Goal: Find contact information: Find contact information

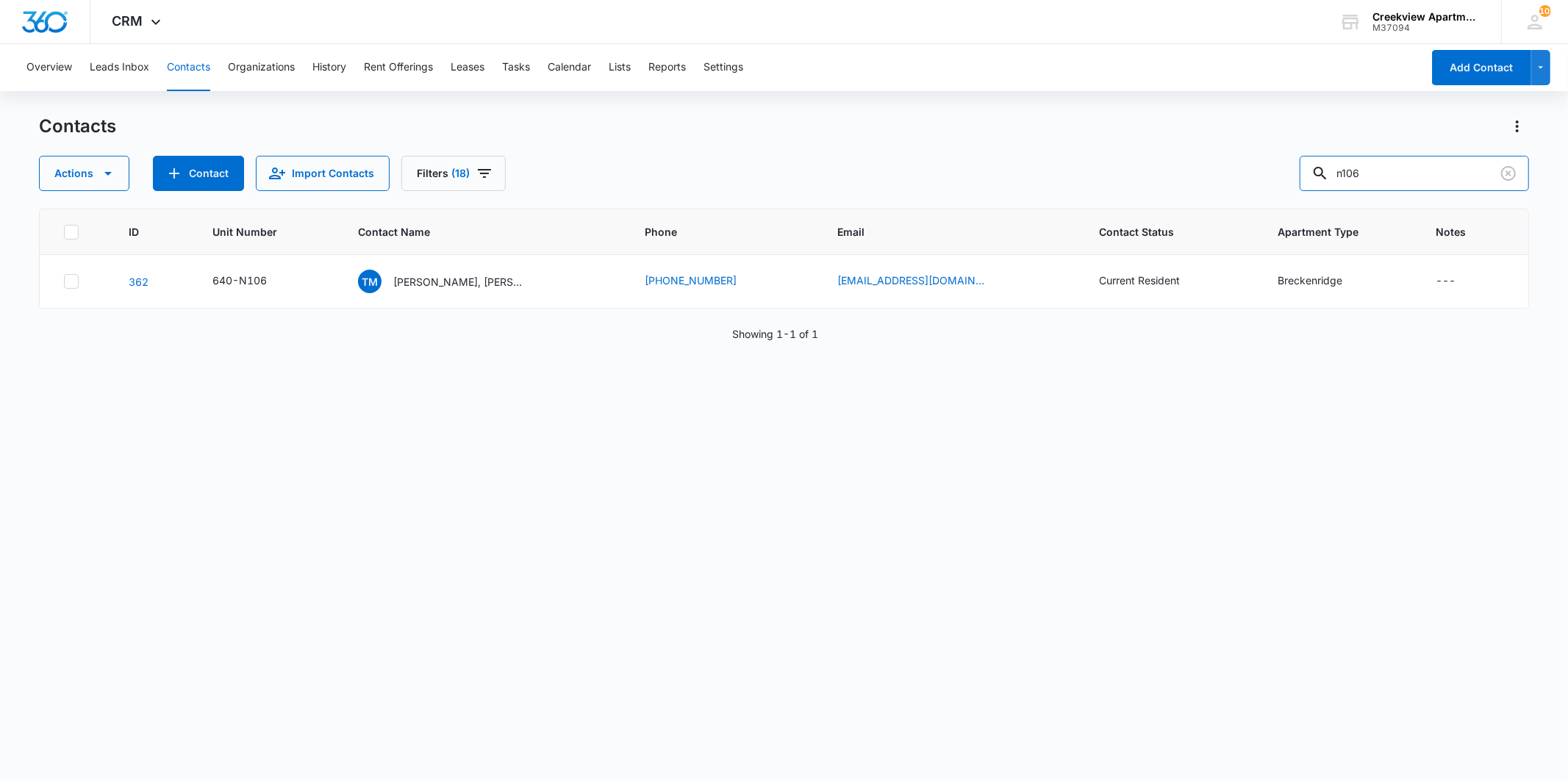
drag, startPoint x: 1375, startPoint y: 172, endPoint x: 1303, endPoint y: 172, distance: 72.0
click at [1303, 172] on div "Actions Contact Import Contacts Filters (18) n106" at bounding box center [784, 173] width 1489 height 35
type input "[PERSON_NAME]"
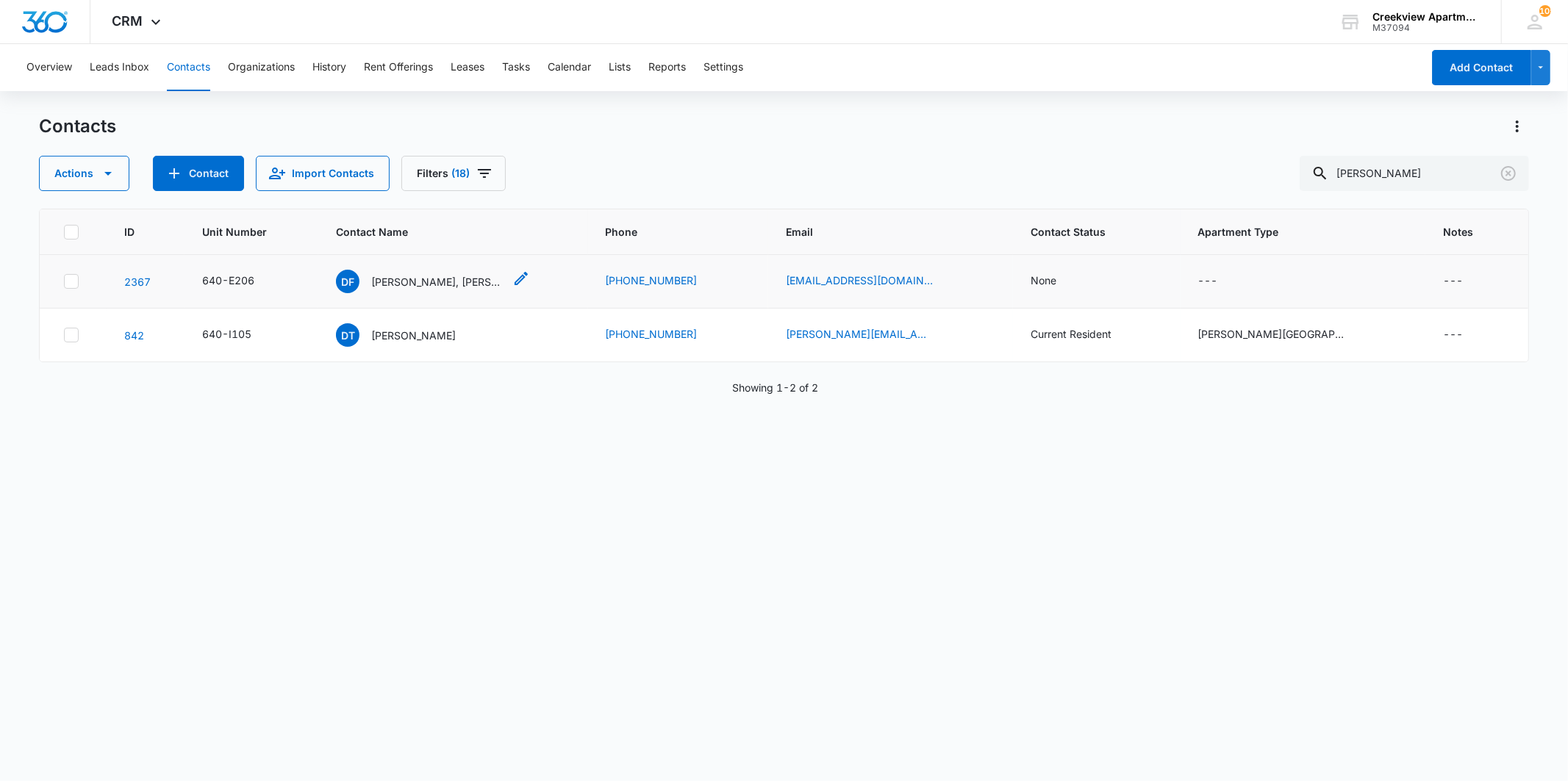
click at [418, 281] on p "[PERSON_NAME], [PERSON_NAME]" at bounding box center [437, 281] width 132 height 16
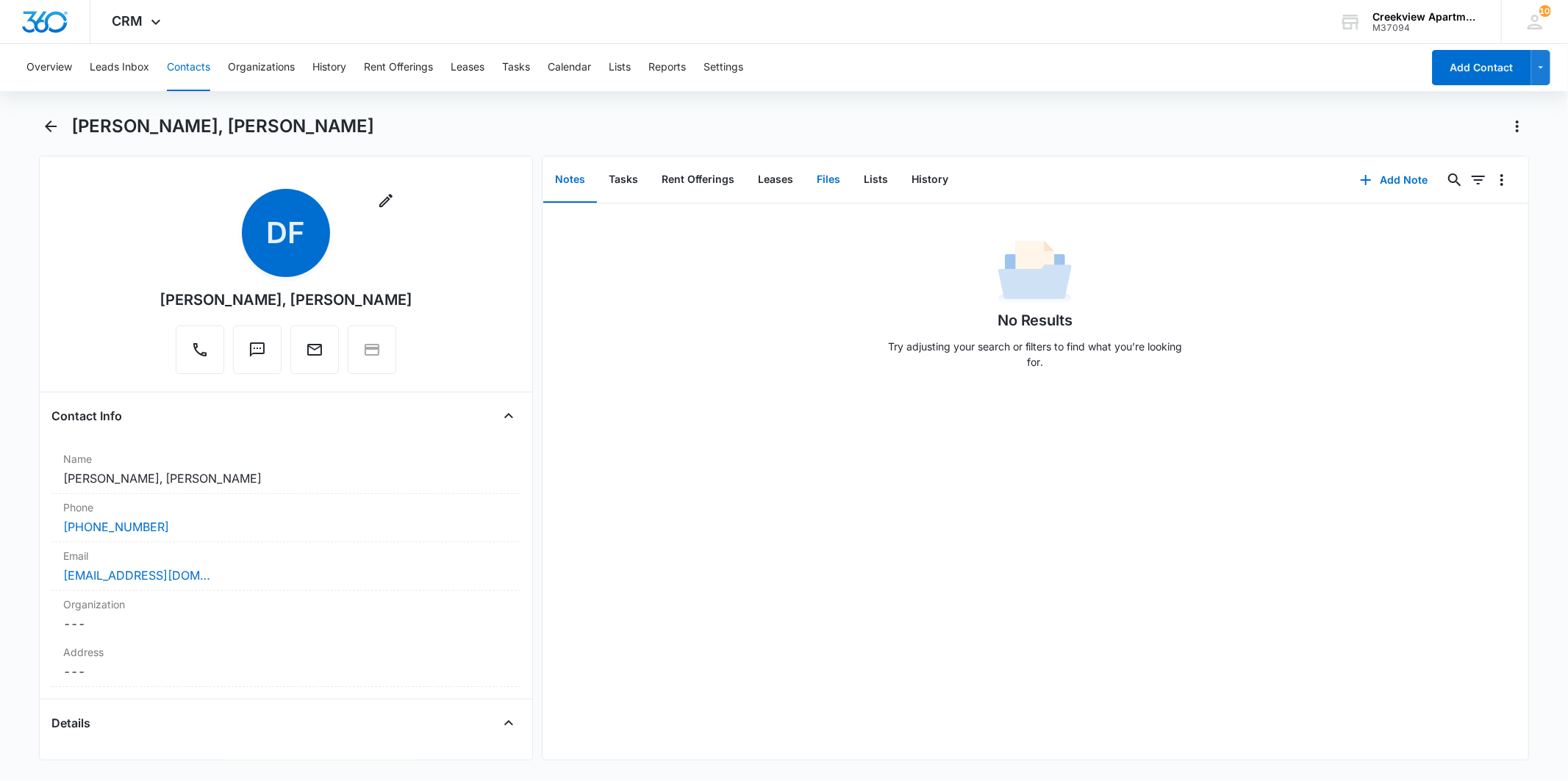
click at [829, 192] on button "Files" at bounding box center [829, 180] width 47 height 46
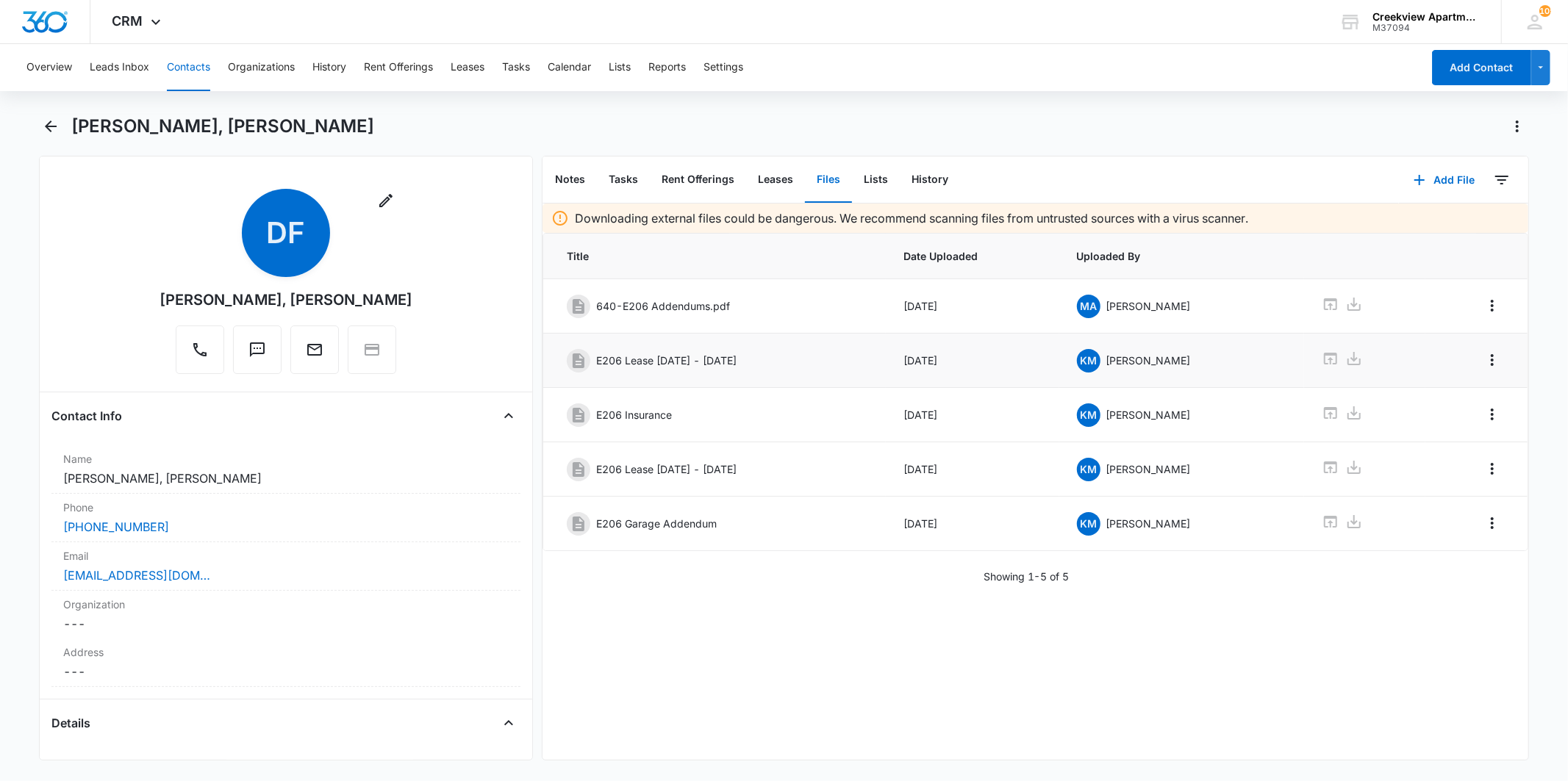
click at [1346, 355] on icon at bounding box center [1355, 359] width 18 height 18
click at [152, 575] on link "[EMAIL_ADDRESS][DOMAIN_NAME]" at bounding box center [136, 575] width 147 height 18
